Goal: Task Accomplishment & Management: Use online tool/utility

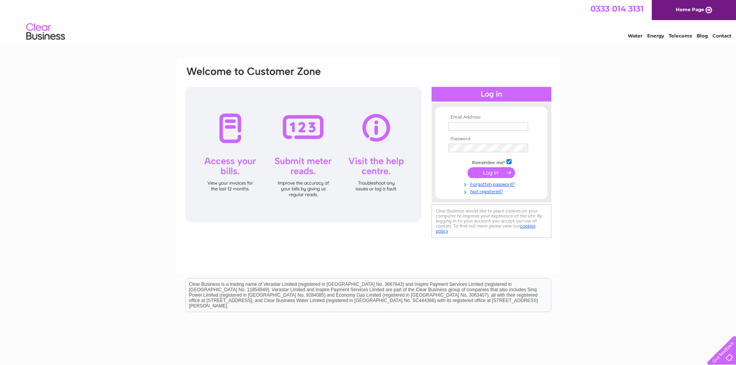
type input "safaaenterpriseltd@gmail.com"
click at [490, 177] on input "submit" at bounding box center [492, 172] width 48 height 11
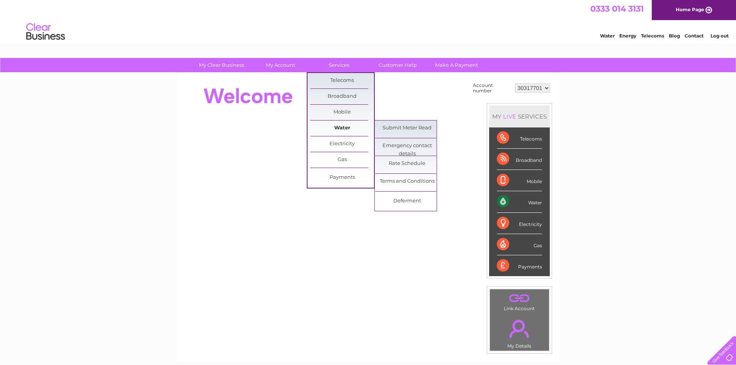
click at [346, 129] on link "Water" at bounding box center [342, 128] width 64 height 15
click at [422, 128] on link "Submit Meter Read" at bounding box center [407, 128] width 64 height 15
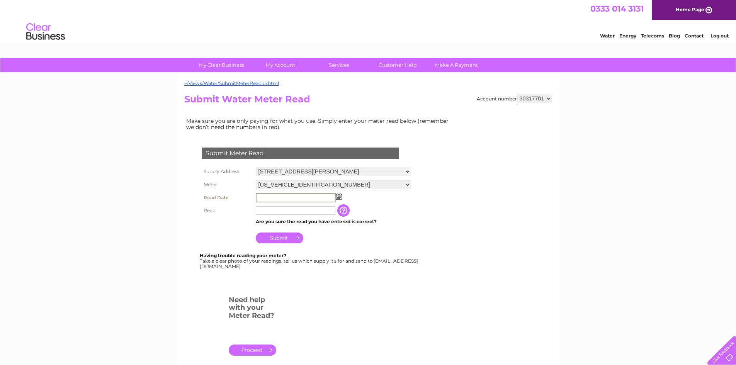
click at [314, 198] on input "text" at bounding box center [296, 197] width 80 height 9
click at [340, 198] on img at bounding box center [339, 197] width 6 height 6
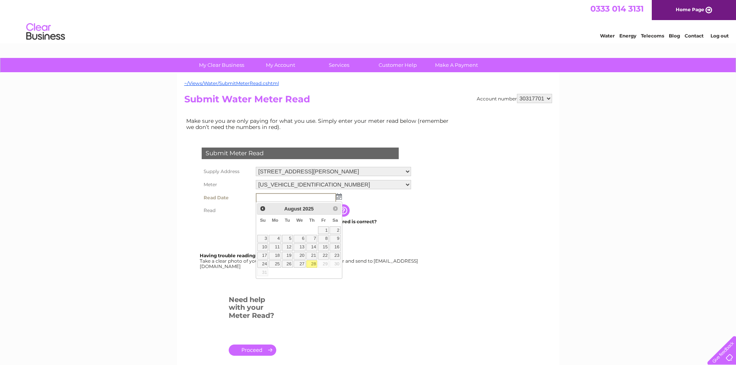
click at [312, 263] on link "28" at bounding box center [312, 265] width 11 height 8
type input "2025/08/28"
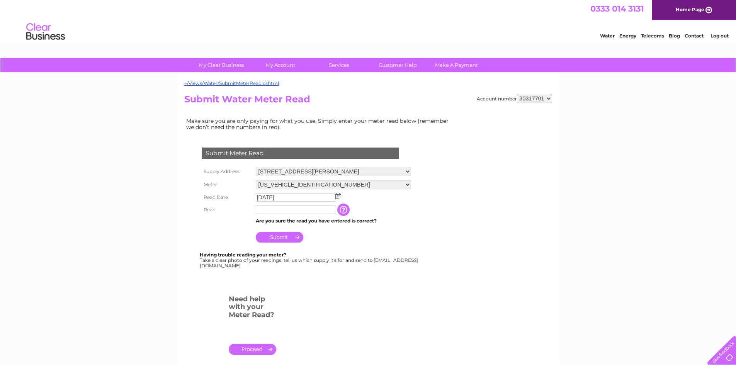
click at [299, 204] on td at bounding box center [295, 210] width 83 height 12
click at [344, 209] on input "button" at bounding box center [344, 210] width 14 height 12
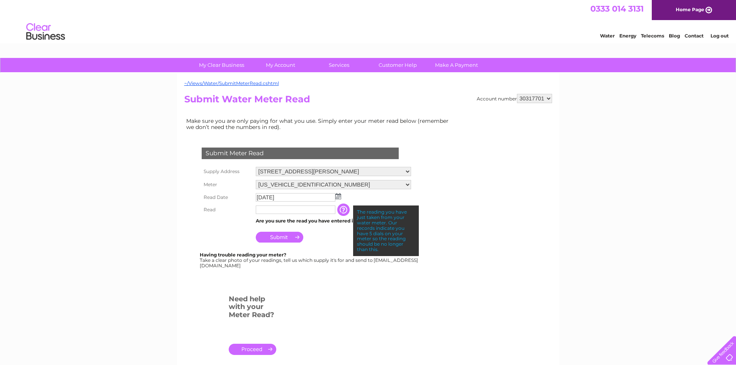
click at [322, 208] on input "text" at bounding box center [296, 210] width 80 height 9
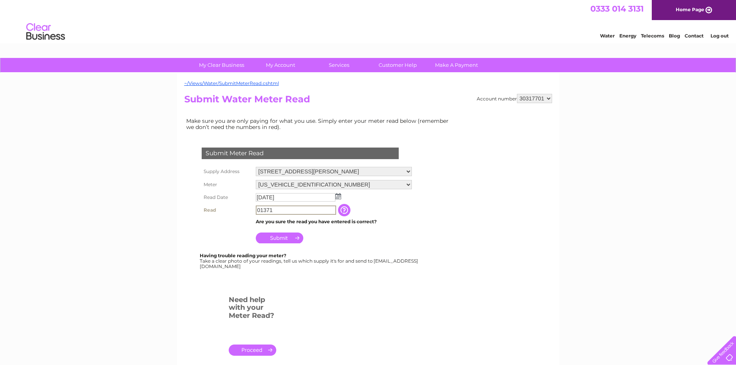
type input "01371"
click at [344, 212] on input "button" at bounding box center [345, 210] width 14 height 12
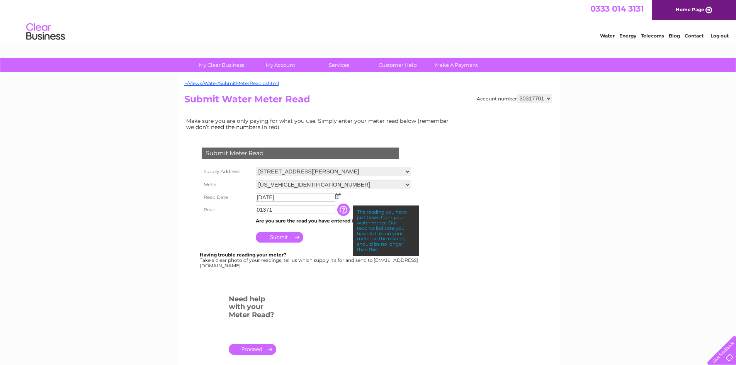
click at [322, 243] on td "Submit" at bounding box center [333, 235] width 159 height 19
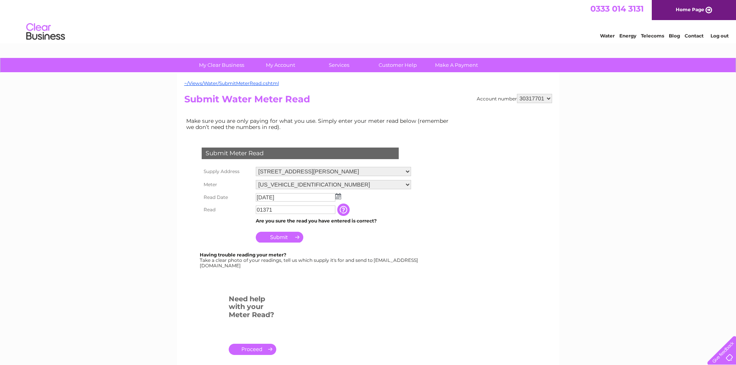
click at [286, 240] on input "Submit" at bounding box center [280, 237] width 48 height 11
